Goal: Task Accomplishment & Management: Manage account settings

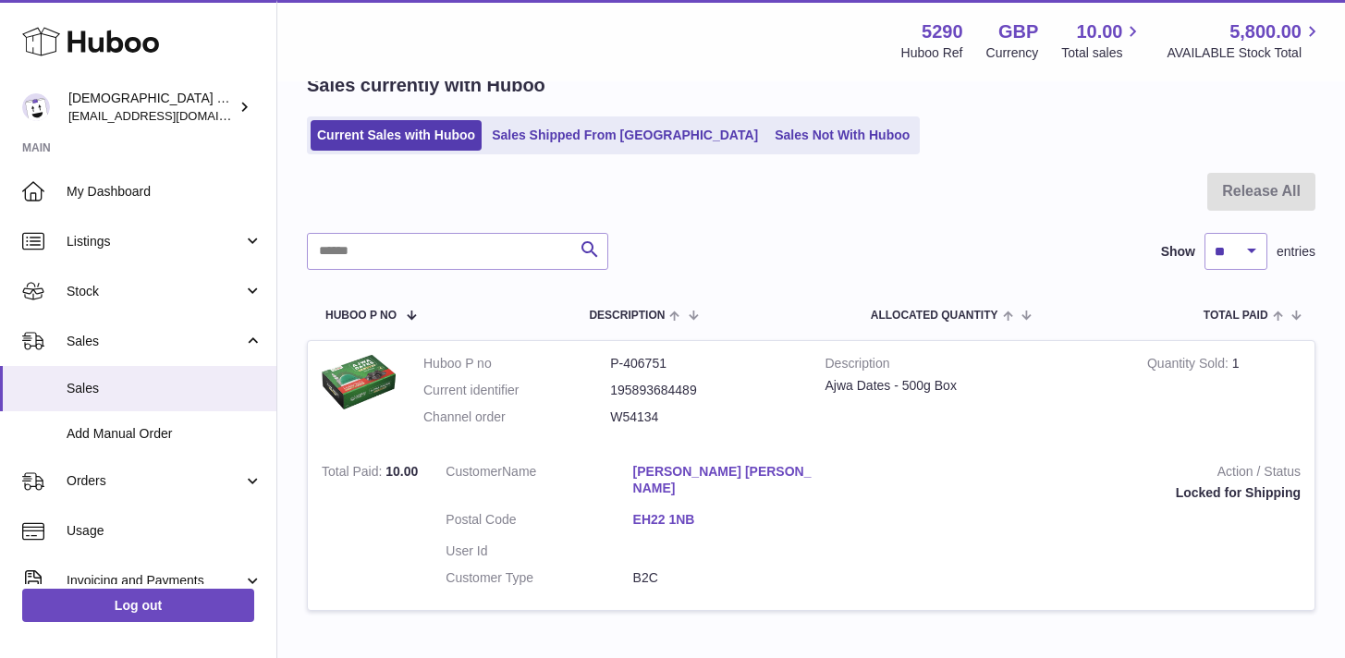
scroll to position [199, 0]
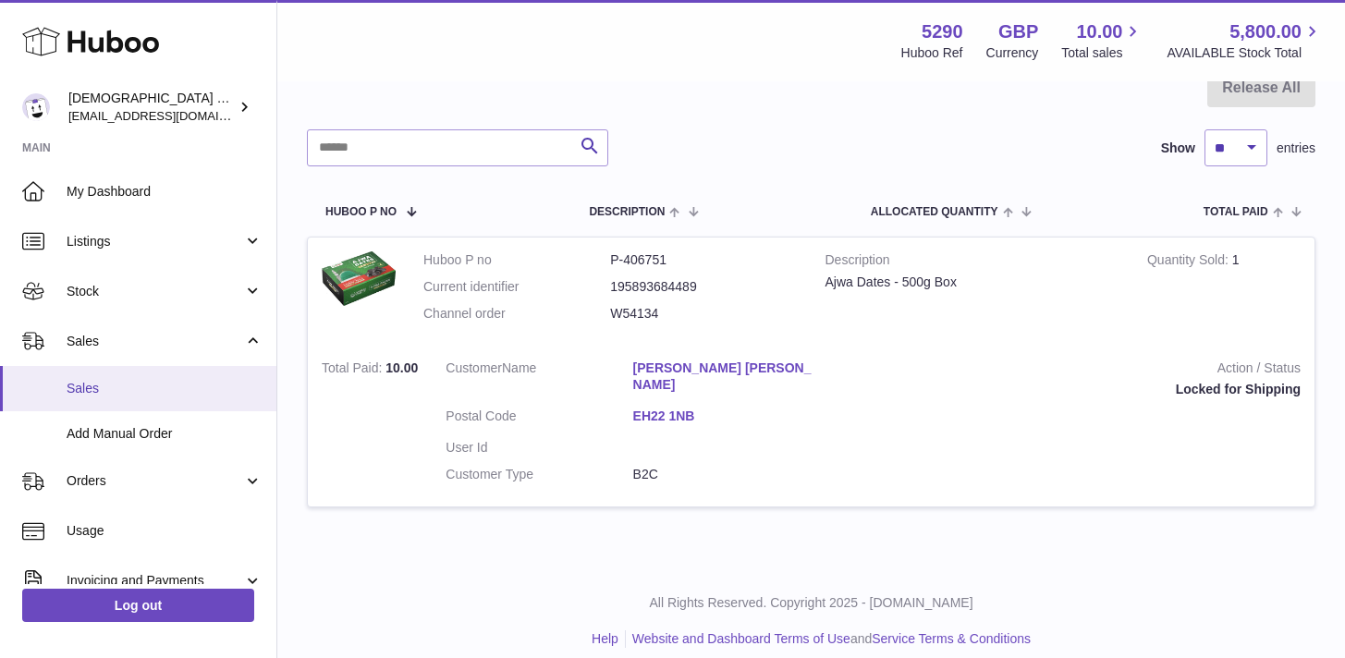
click at [107, 398] on link "Sales" at bounding box center [138, 388] width 276 height 45
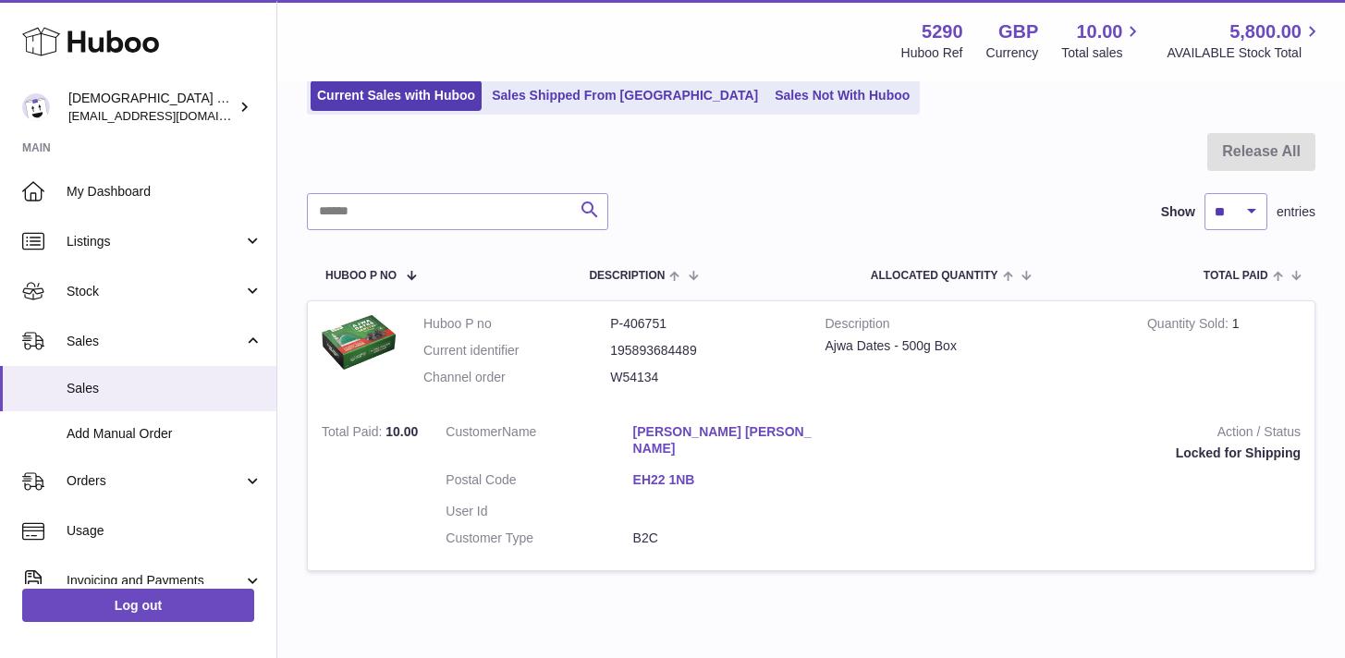
scroll to position [178, 0]
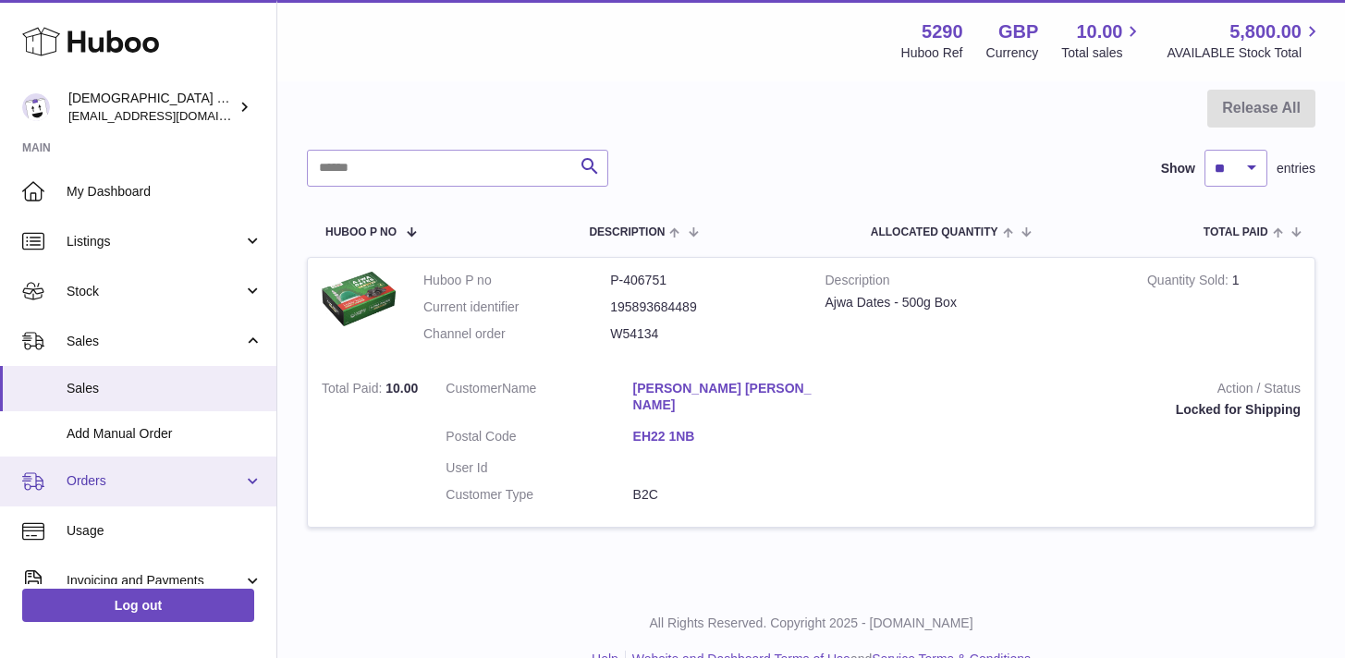
click at [104, 489] on span "Orders" at bounding box center [155, 481] width 177 height 18
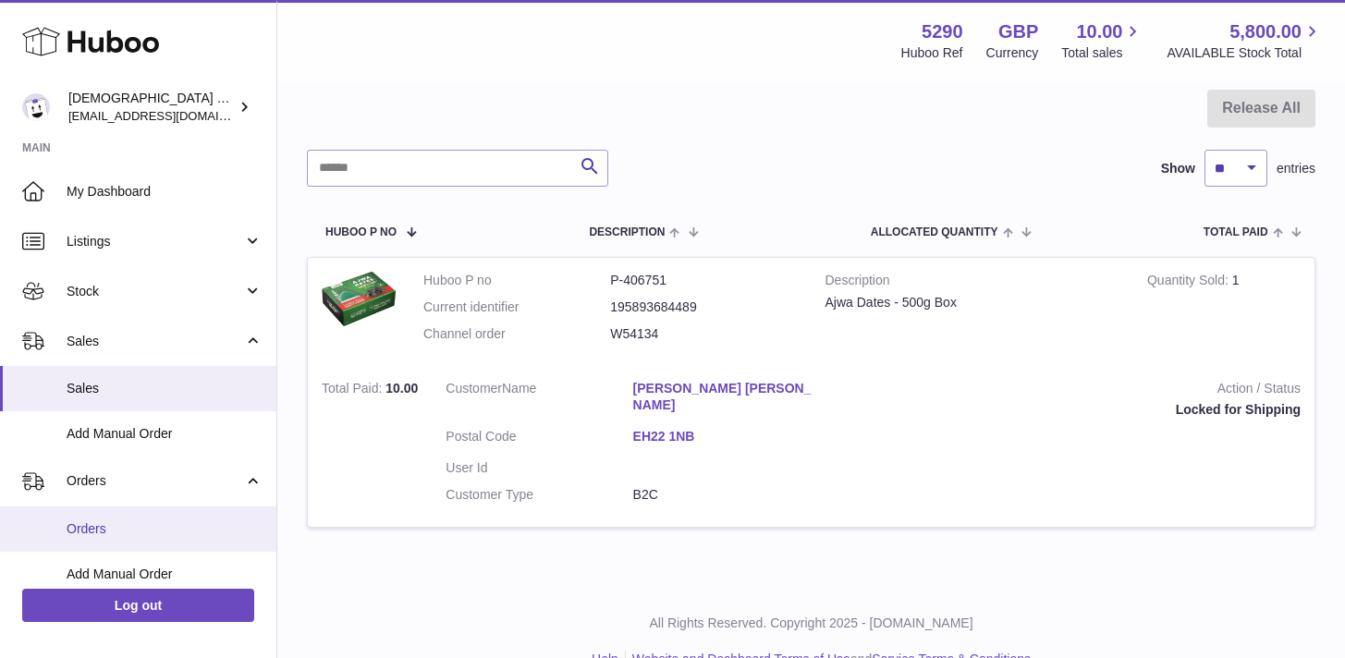
click at [104, 522] on span "Orders" at bounding box center [165, 529] width 196 height 18
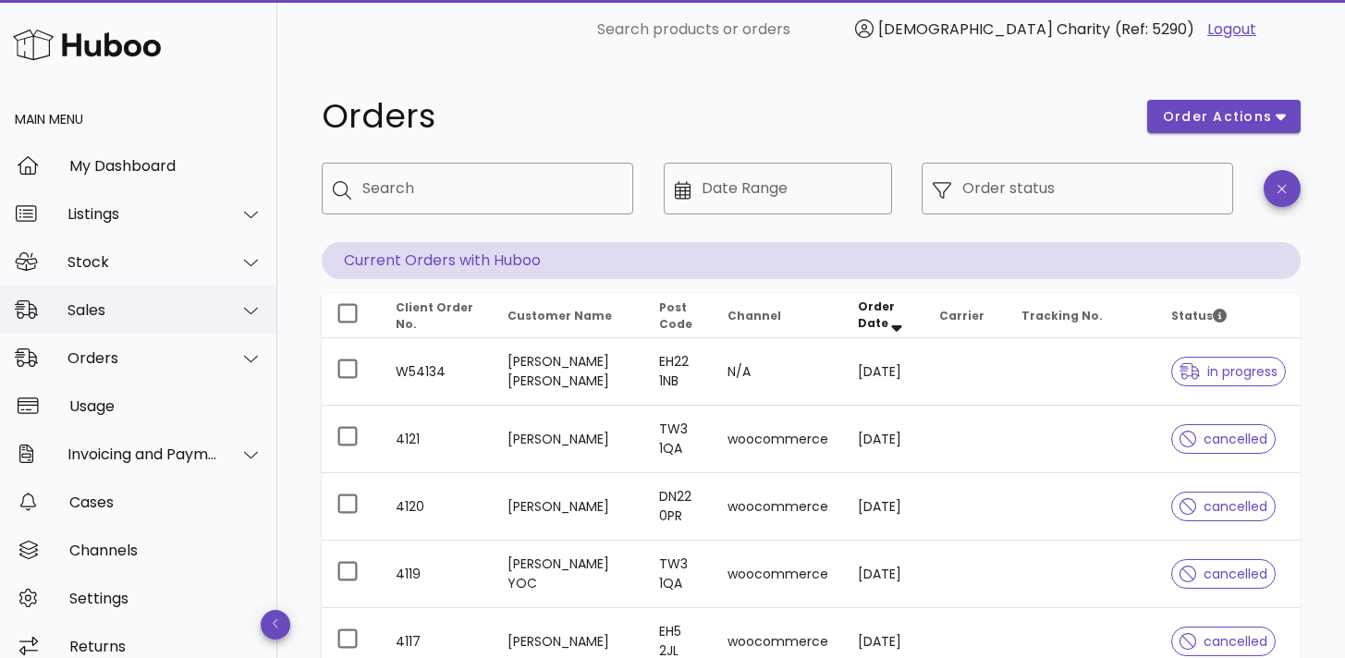
click at [98, 304] on div "Sales" at bounding box center [142, 310] width 151 height 18
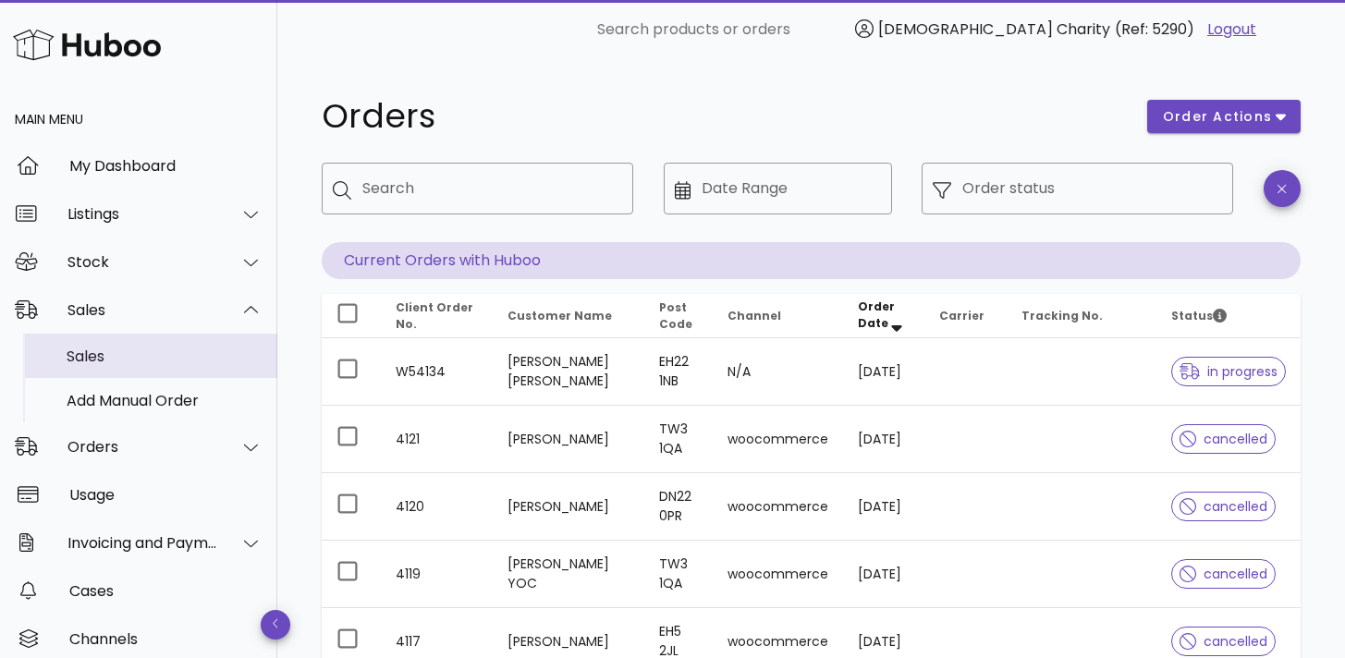
click at [95, 358] on div "Sales" at bounding box center [165, 357] width 196 height 18
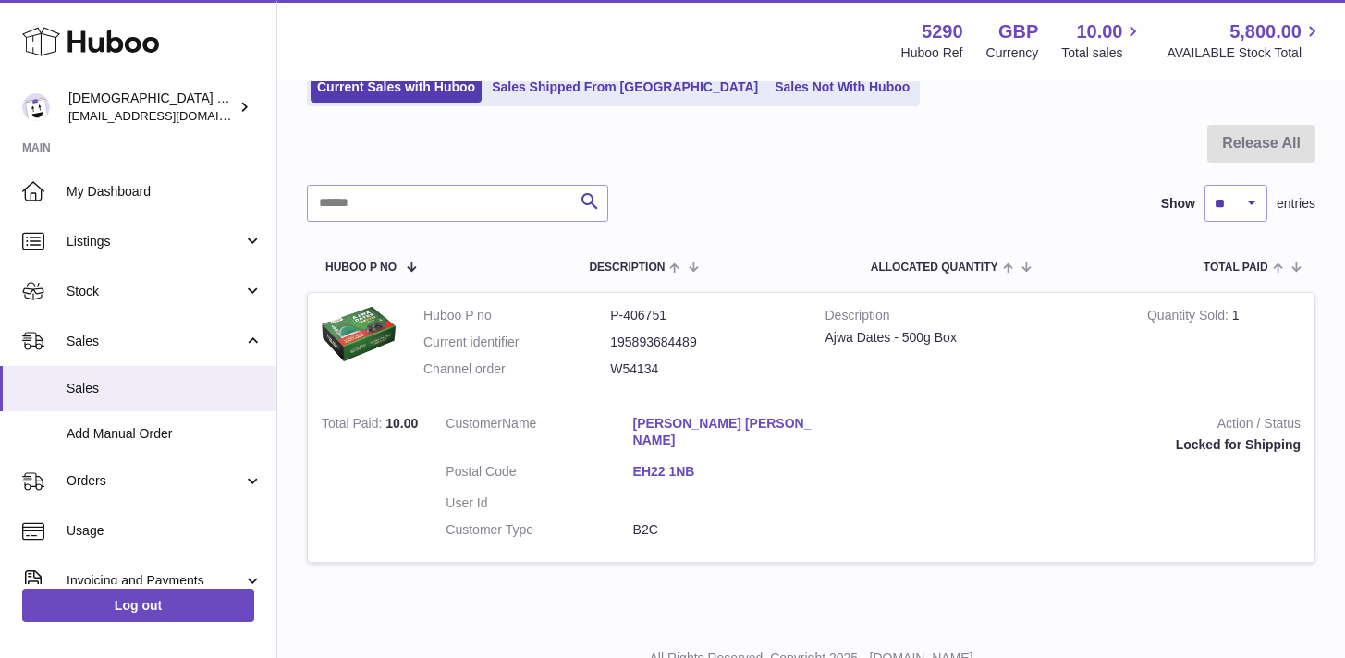
scroll to position [199, 0]
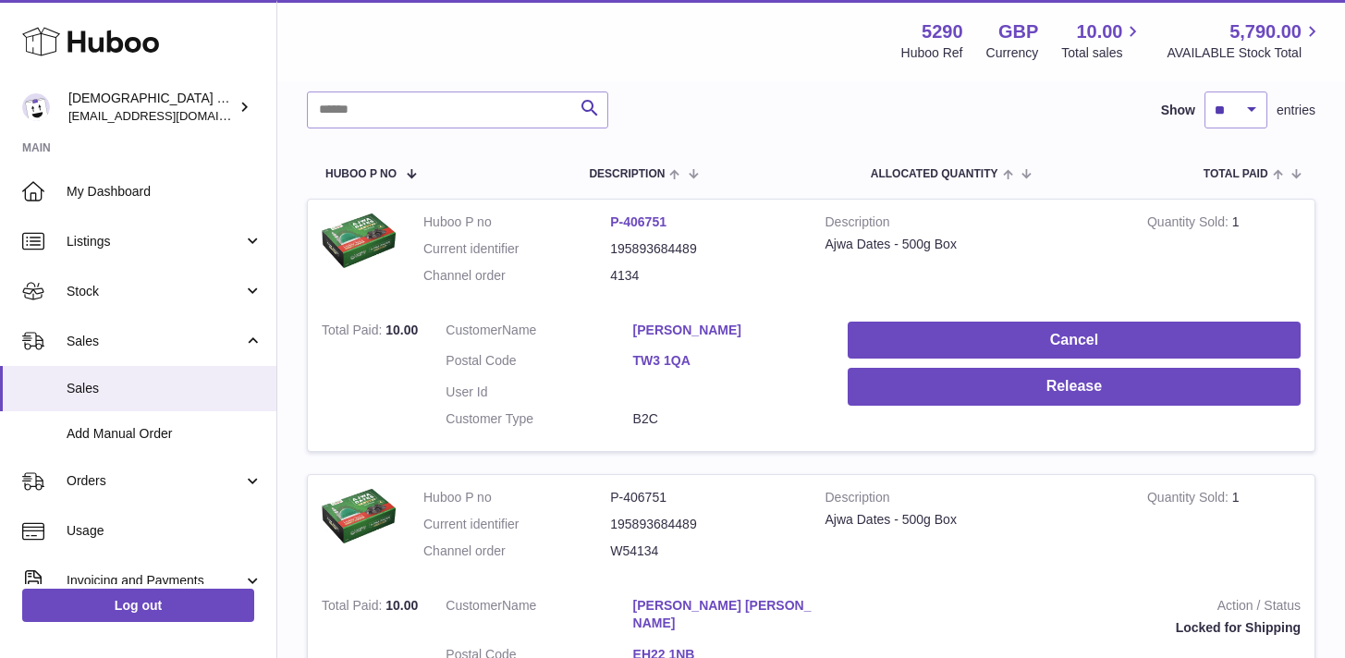
scroll to position [365, 0]
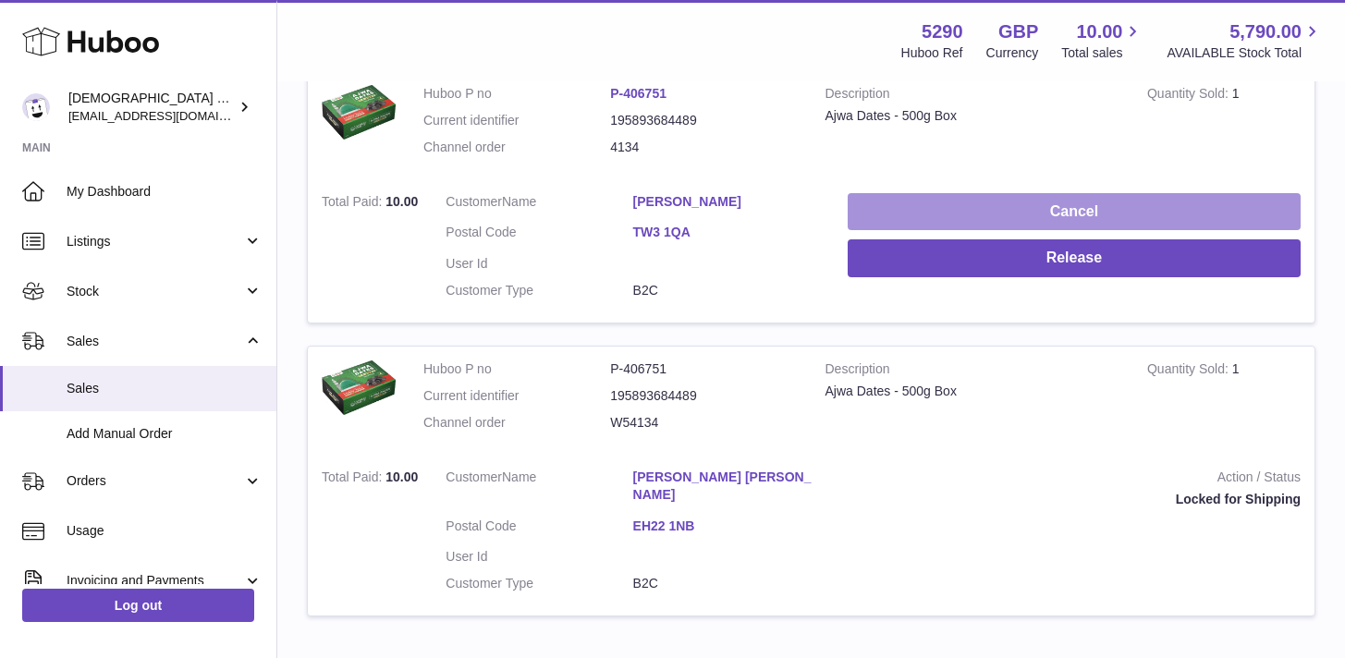
click at [1066, 214] on button "Cancel" at bounding box center [1074, 212] width 453 height 38
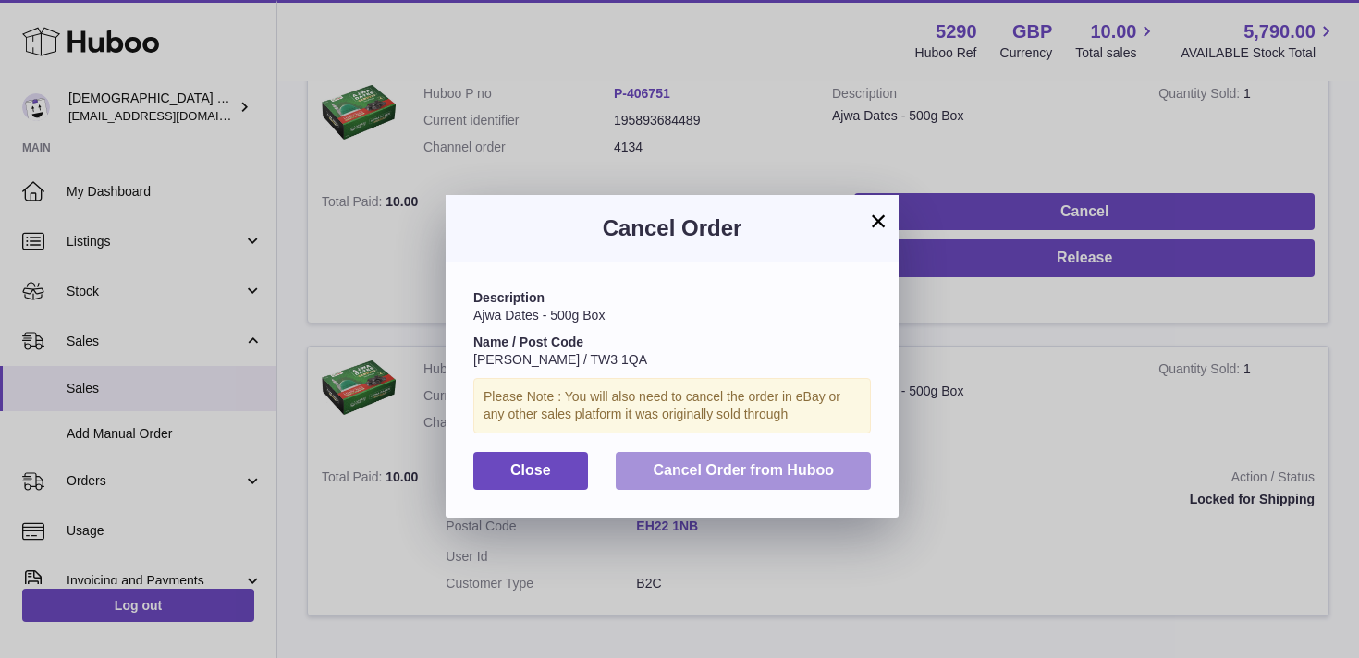
click at [735, 470] on span "Cancel Order from Huboo" at bounding box center [743, 470] width 181 height 16
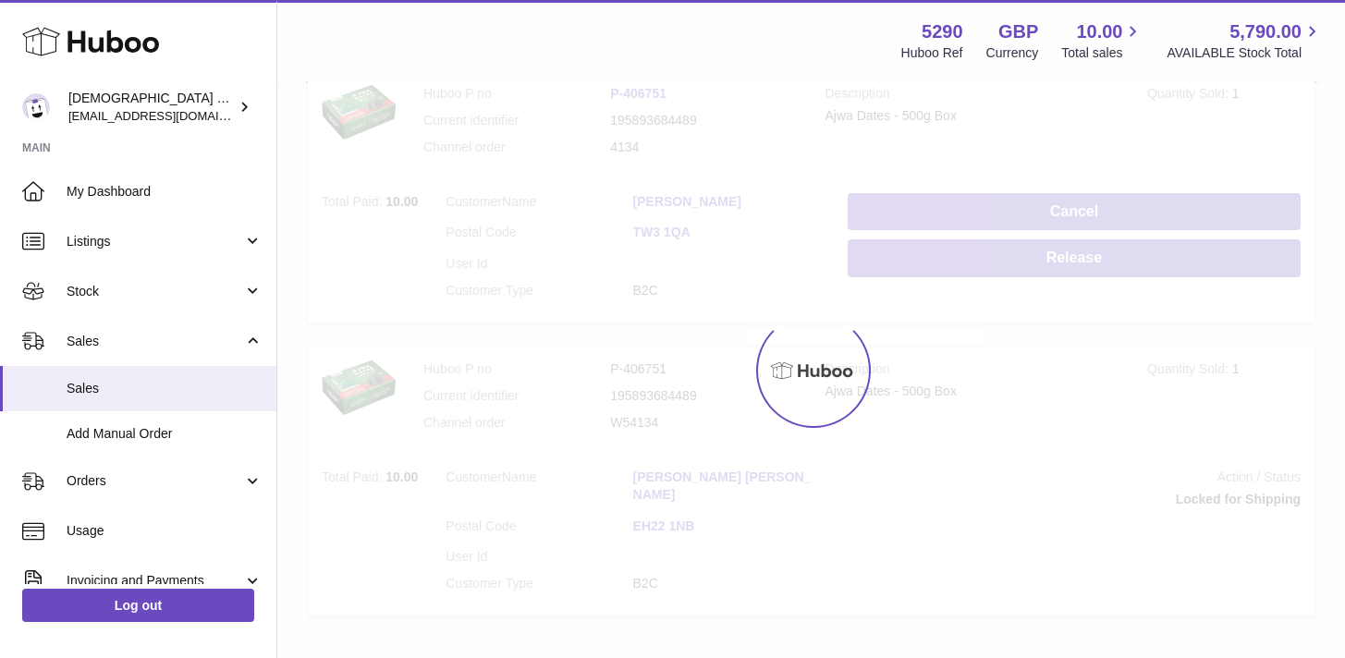
scroll to position [199, 0]
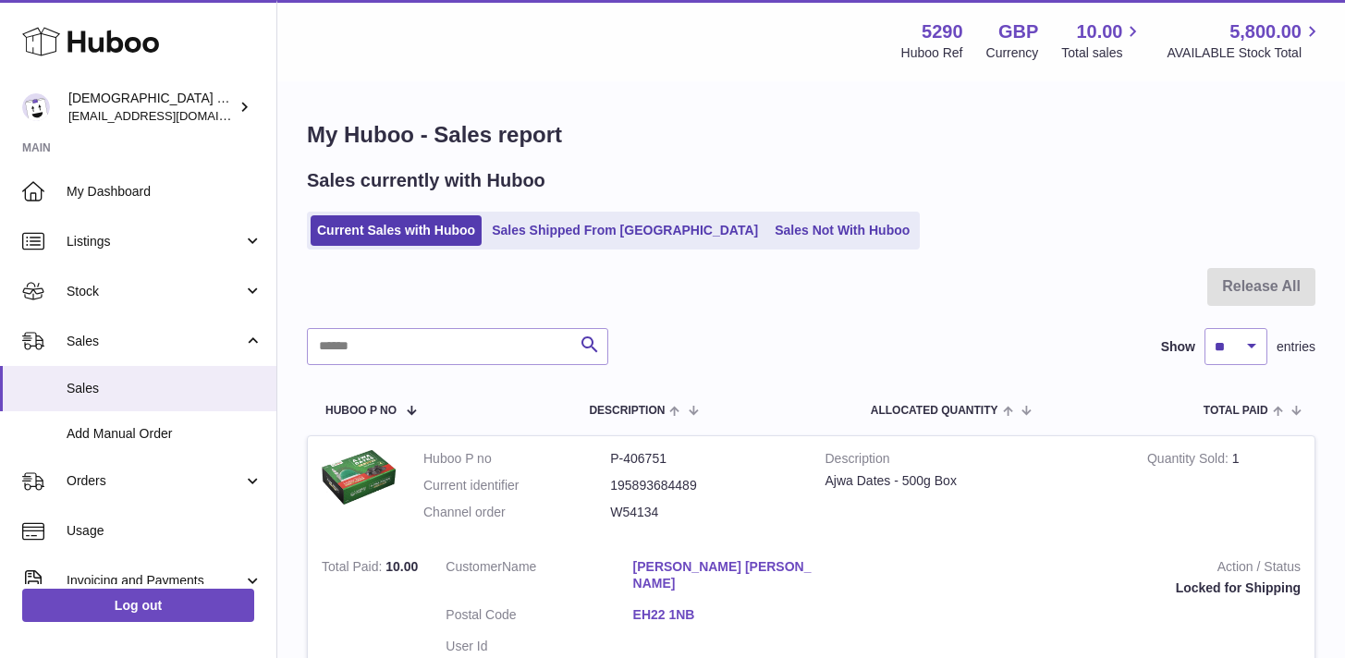
scroll to position [199, 0]
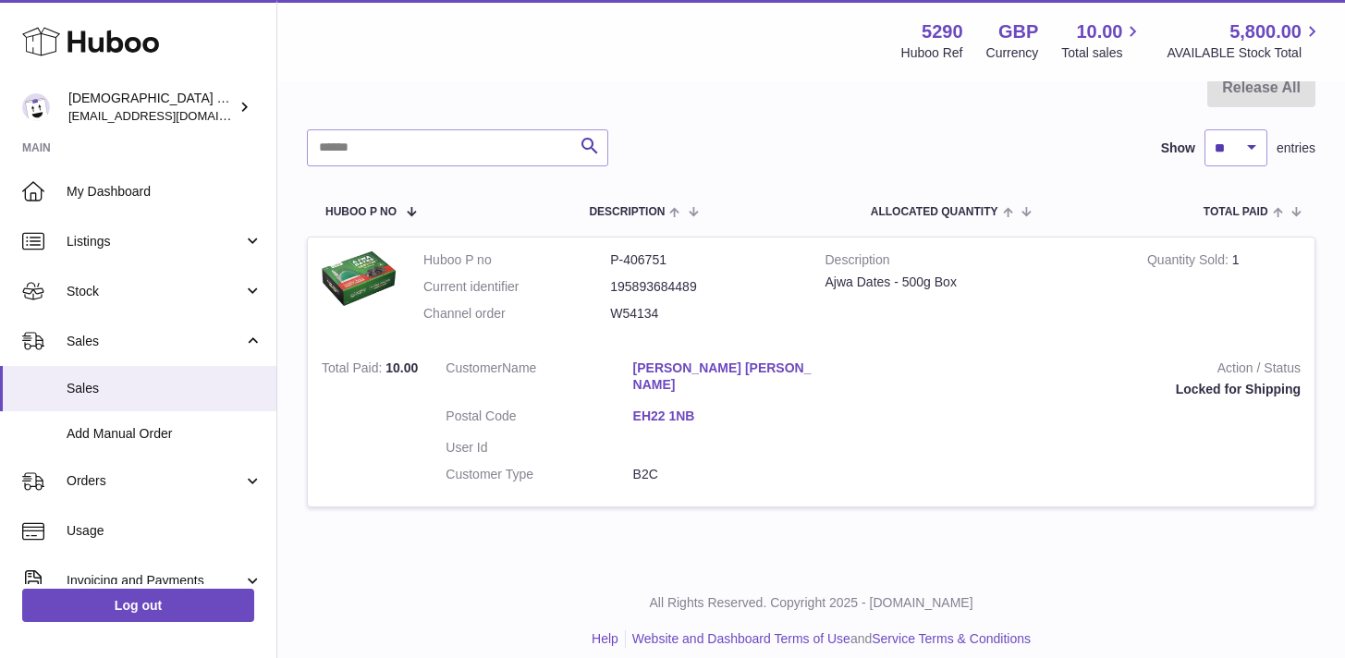
click at [625, 54] on div "Menu Huboo 5290 Huboo Ref GBP Currency 10.00 Total sales 5,800.00 AVAILABLE Sto…" at bounding box center [810, 40] width 1023 height 43
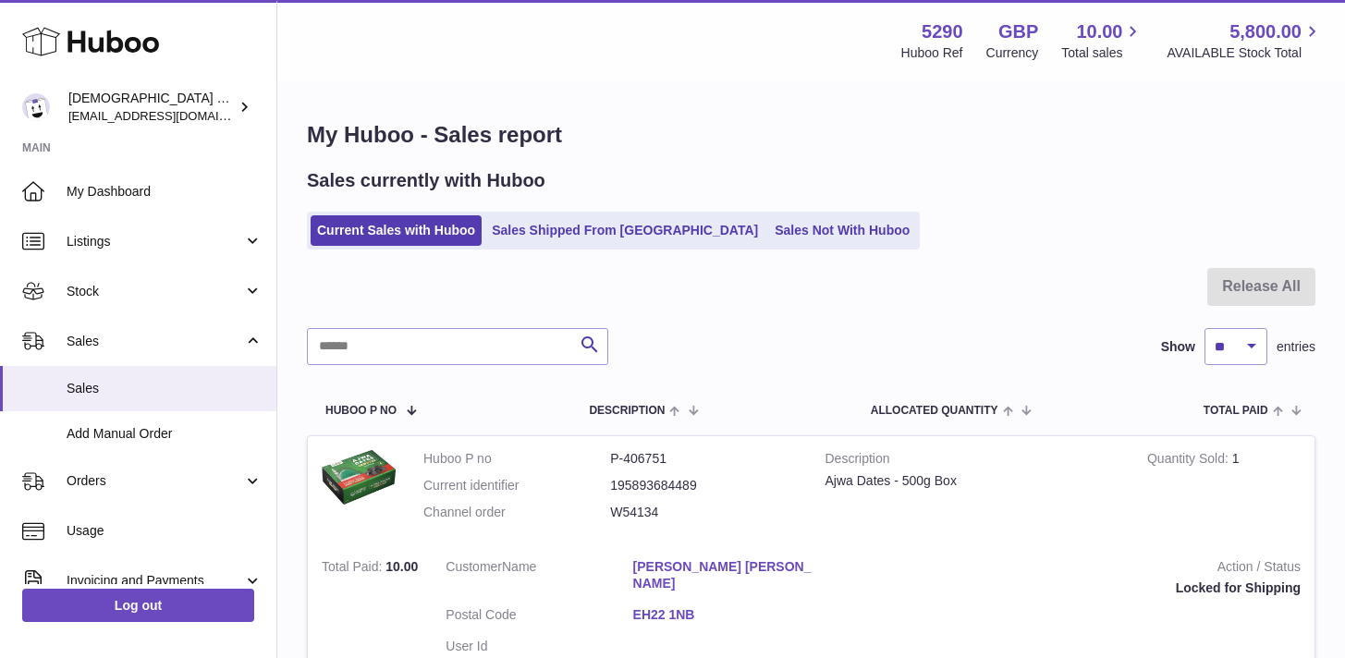
scroll to position [199, 0]
